Goal: Task Accomplishment & Management: Manage account settings

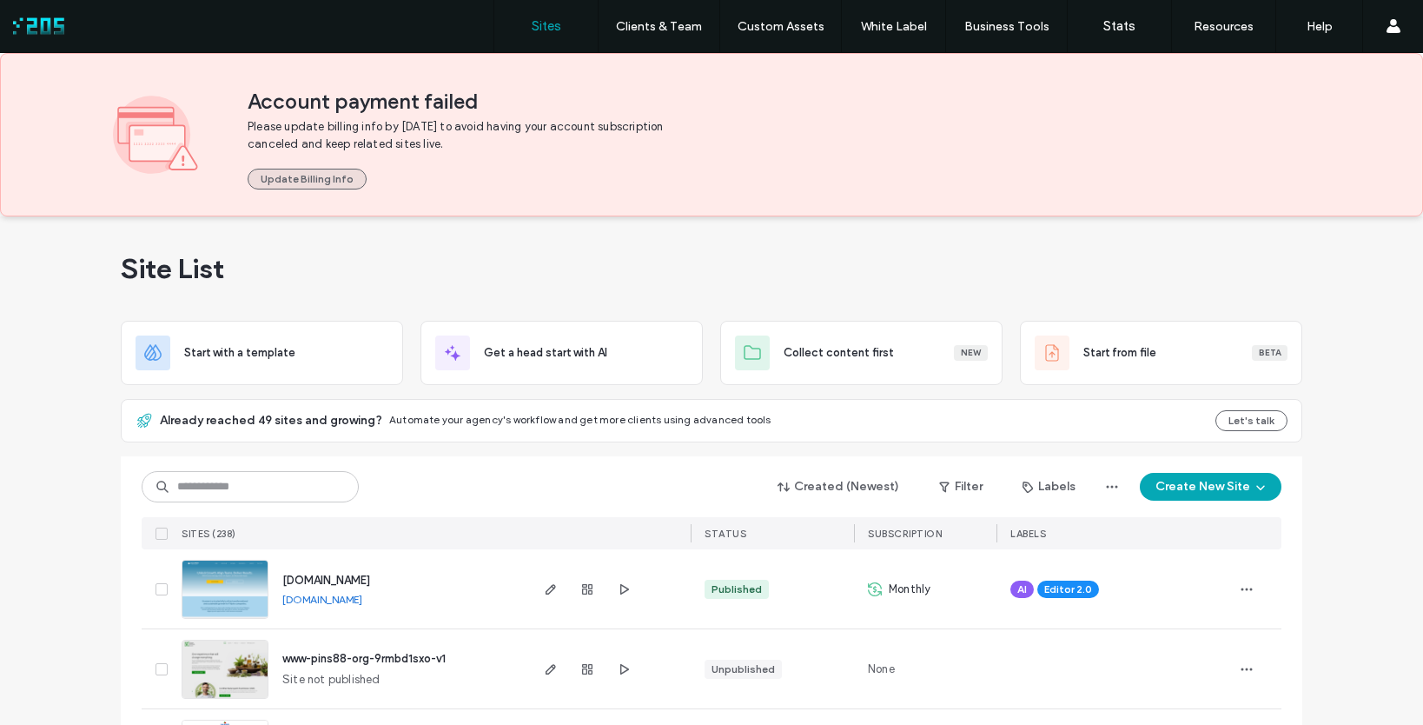
click at [294, 174] on button "Update Billing Info" at bounding box center [307, 179] width 119 height 21
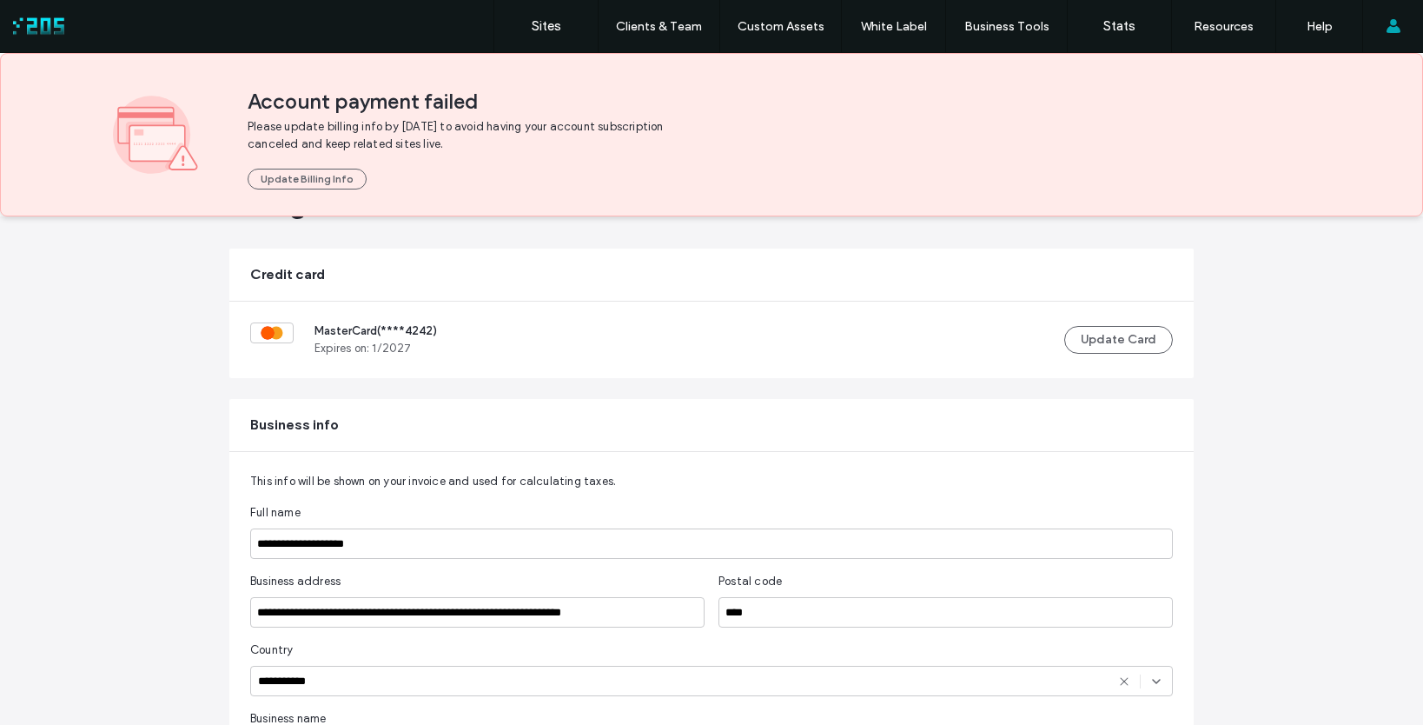
scroll to position [191, 0]
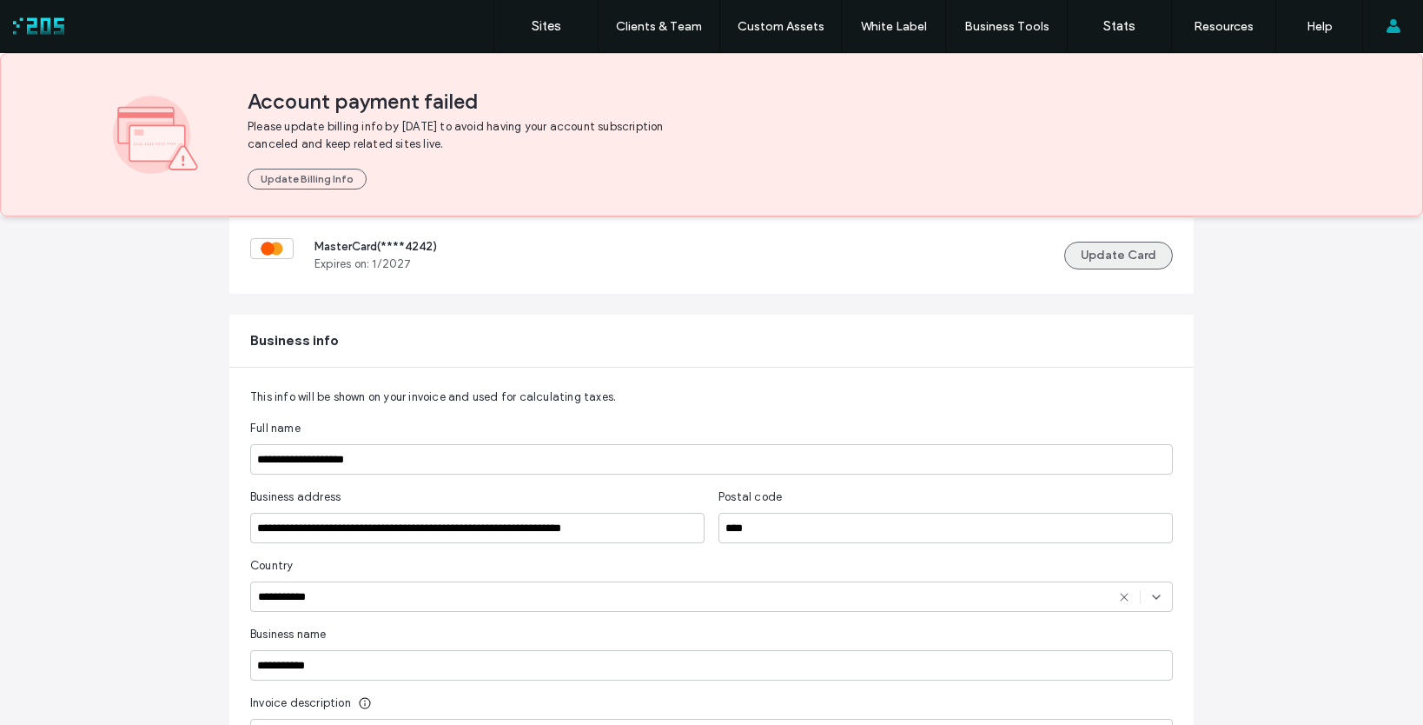
click at [1131, 248] on button "Update Card" at bounding box center [1118, 256] width 109 height 28
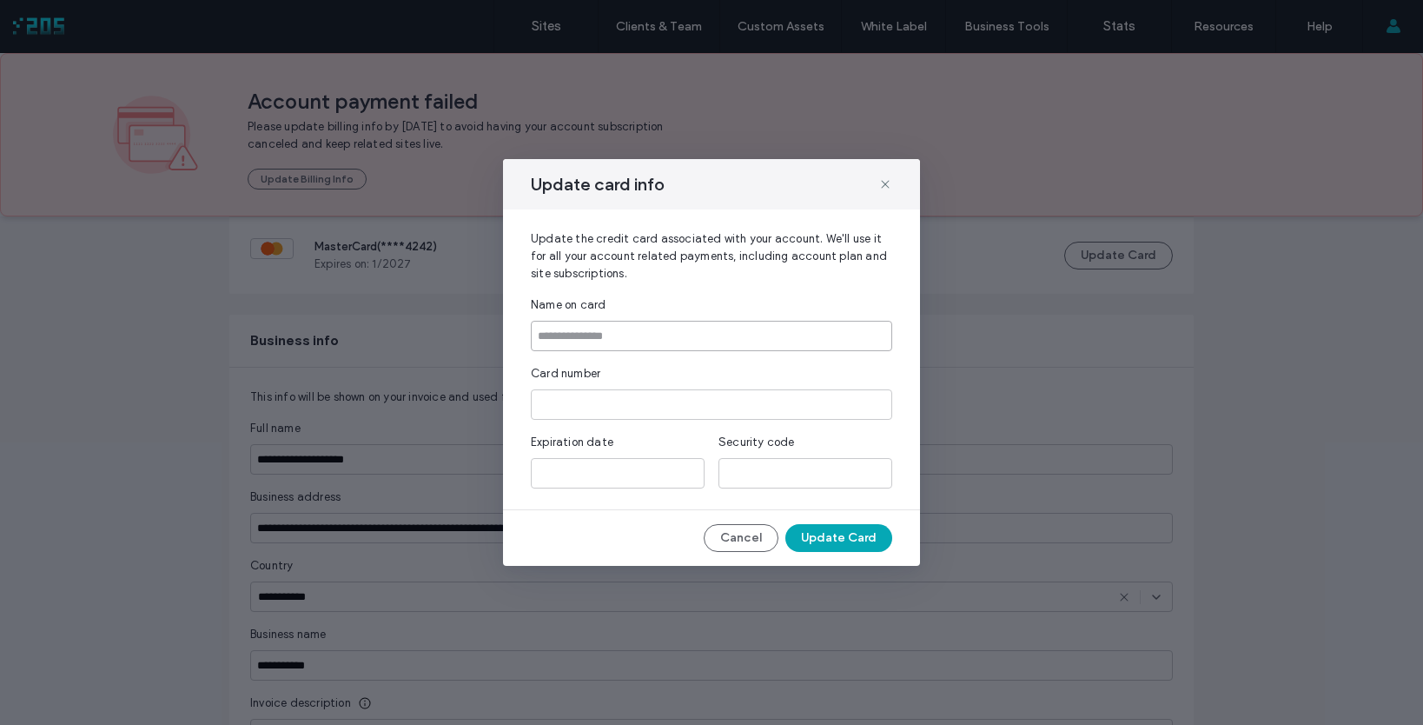
click at [731, 328] on input at bounding box center [711, 336] width 361 height 30
click at [640, 337] on input at bounding box center [711, 336] width 361 height 30
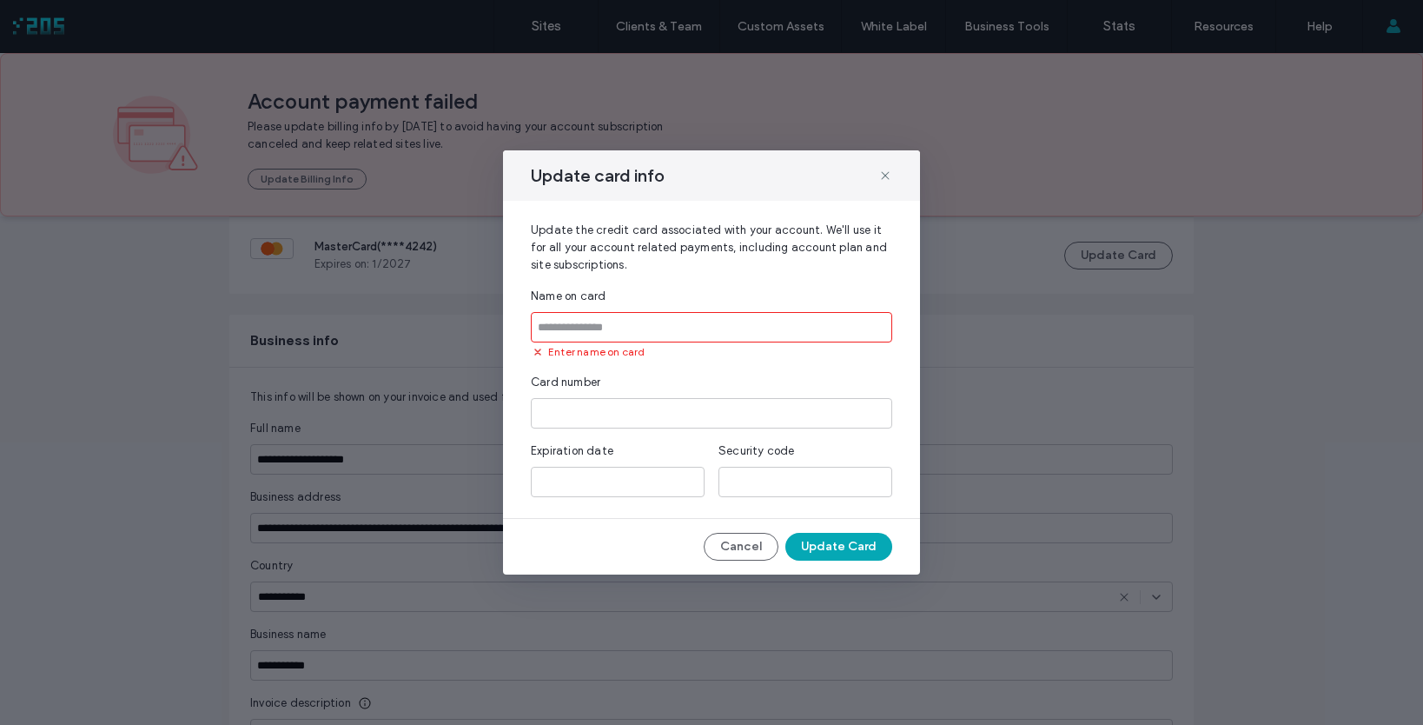
type input "**********"
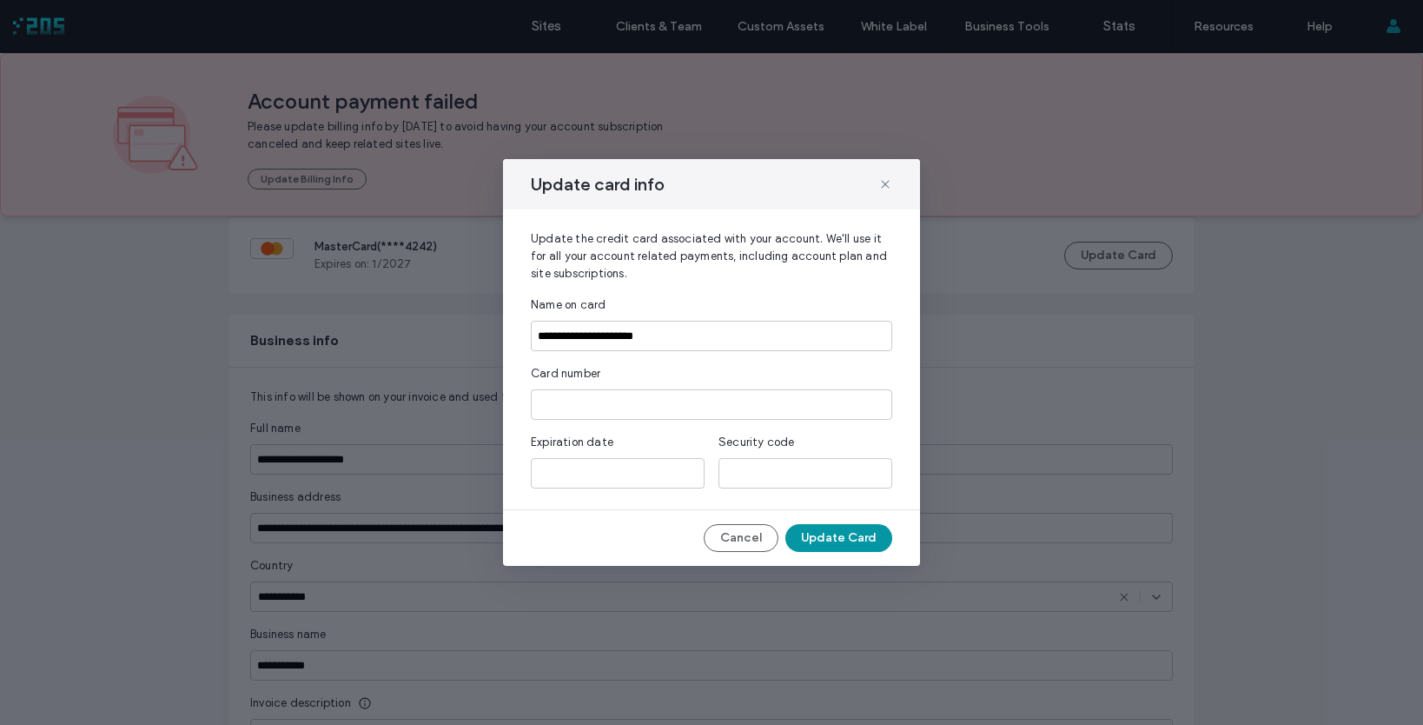
click at [842, 537] on button "Update Card" at bounding box center [838, 538] width 107 height 28
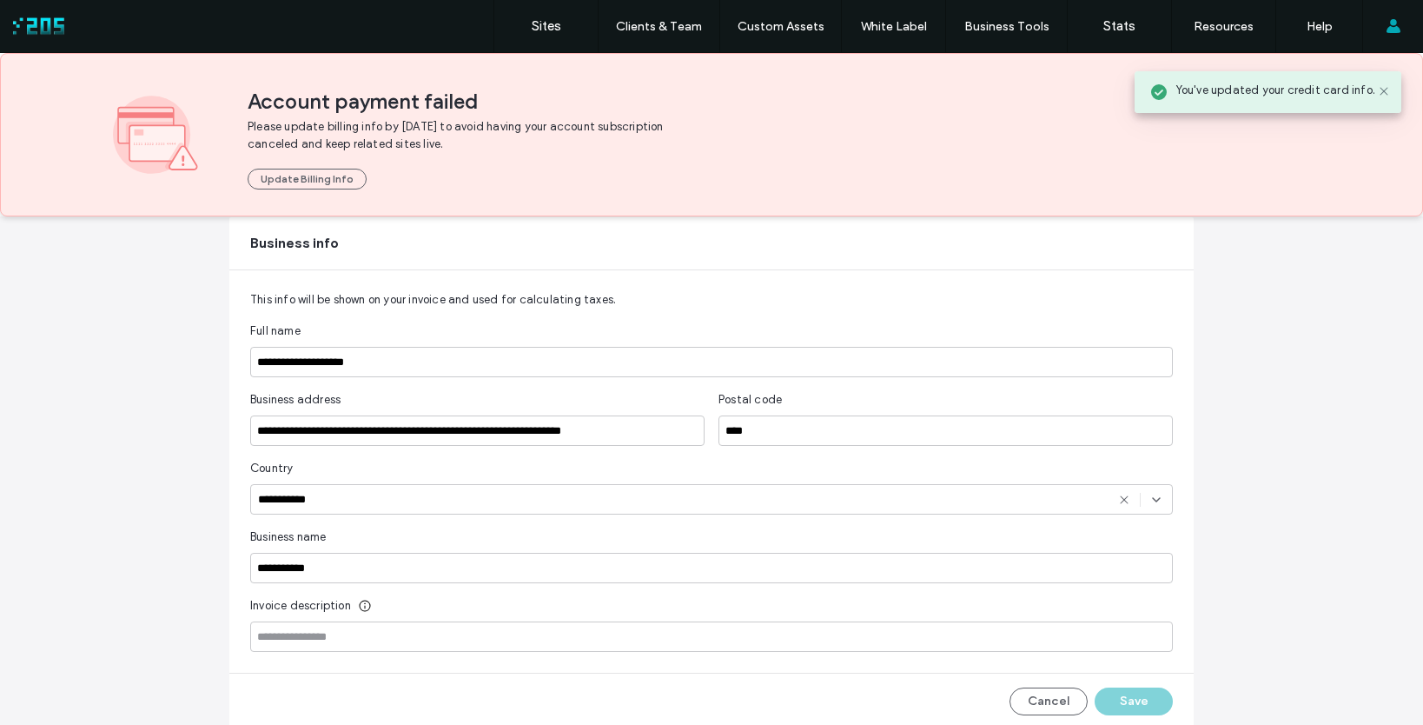
scroll to position [372, 0]
